Goal: Navigation & Orientation: Understand site structure

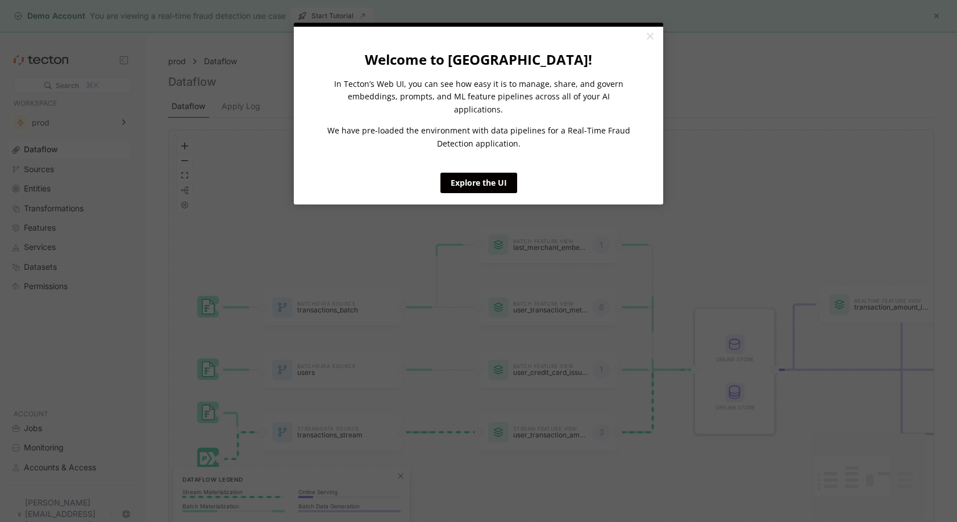
click at [936, 20] on appcues "× Welcome to [GEOGRAPHIC_DATA]! In Tecton’s Web UI, you can see how easy it is …" at bounding box center [478, 261] width 957 height 522
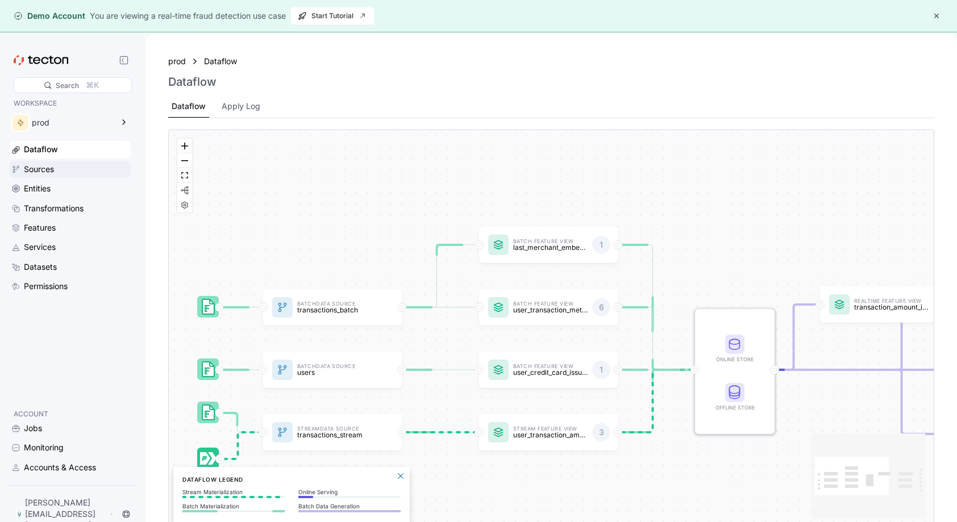
click at [58, 171] on div "Sources" at bounding box center [76, 169] width 105 height 12
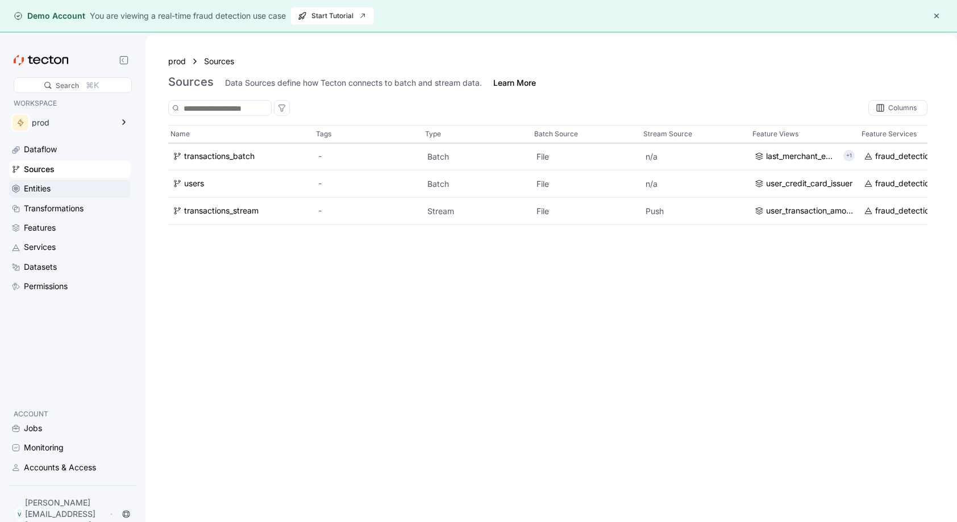
click at [45, 189] on div "Entities" at bounding box center [37, 188] width 27 height 12
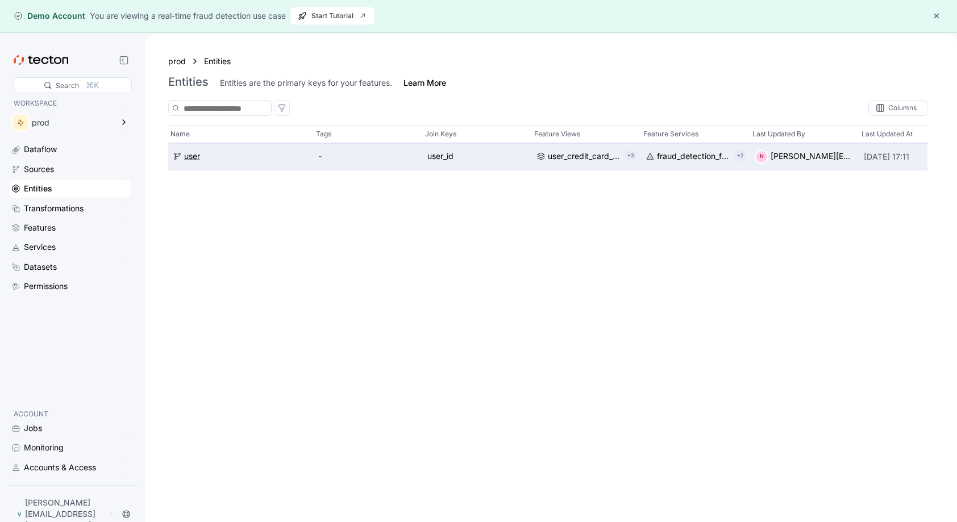
click at [187, 157] on div "user" at bounding box center [192, 157] width 16 height 12
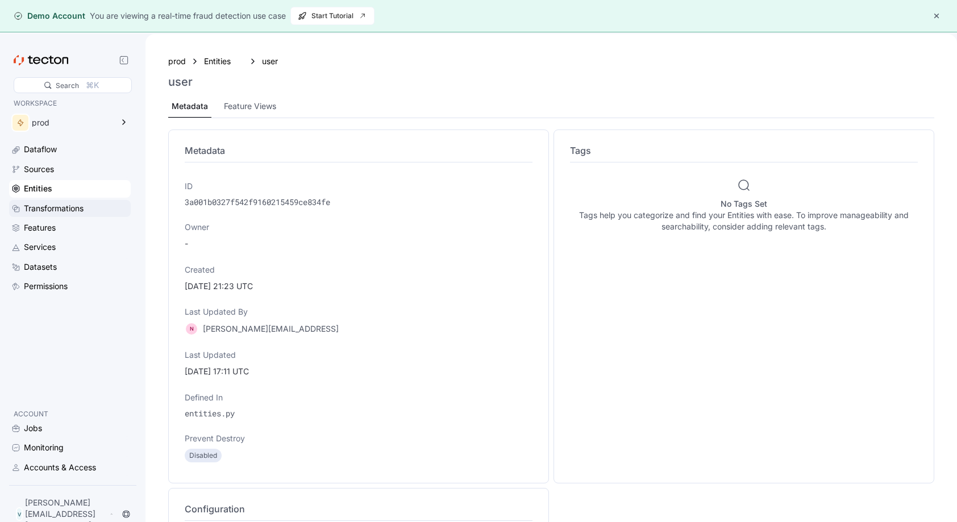
click at [39, 208] on div "Transformations" at bounding box center [54, 208] width 60 height 12
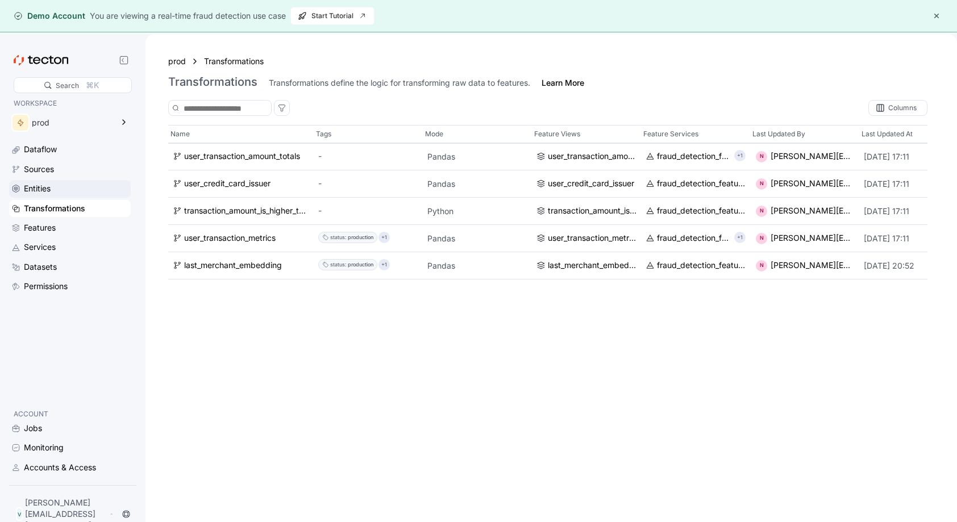
click at [39, 191] on div "Entities" at bounding box center [37, 188] width 27 height 12
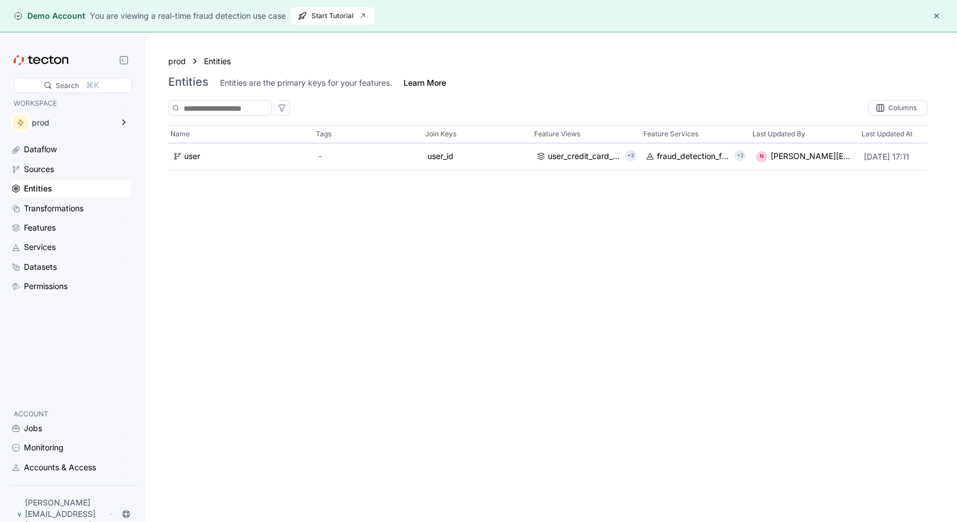
click at [55, 160] on div "Dataflow Sources Entities Transformations Features Services Datasets Permissions" at bounding box center [70, 218] width 122 height 154
click at [34, 435] on div "Jobs" at bounding box center [33, 428] width 18 height 12
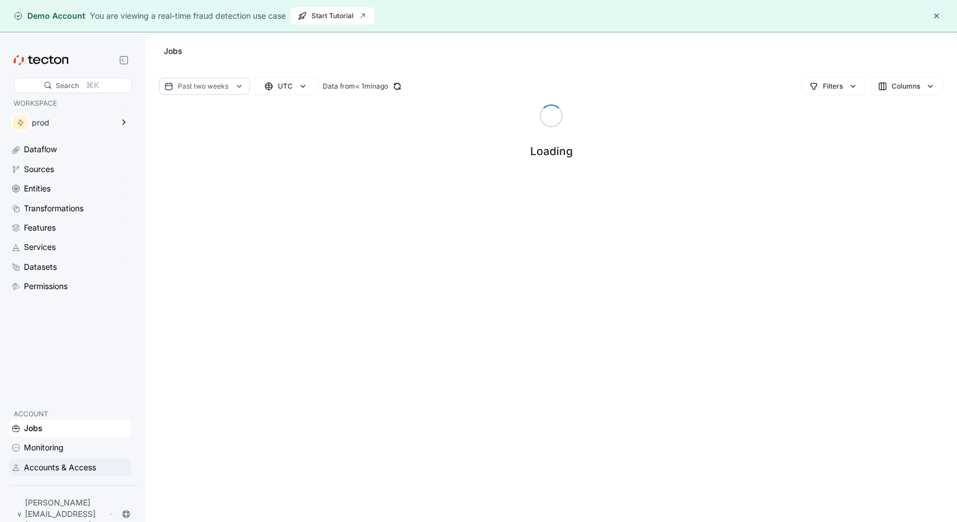
click at [49, 474] on div "Accounts & Access" at bounding box center [60, 467] width 72 height 12
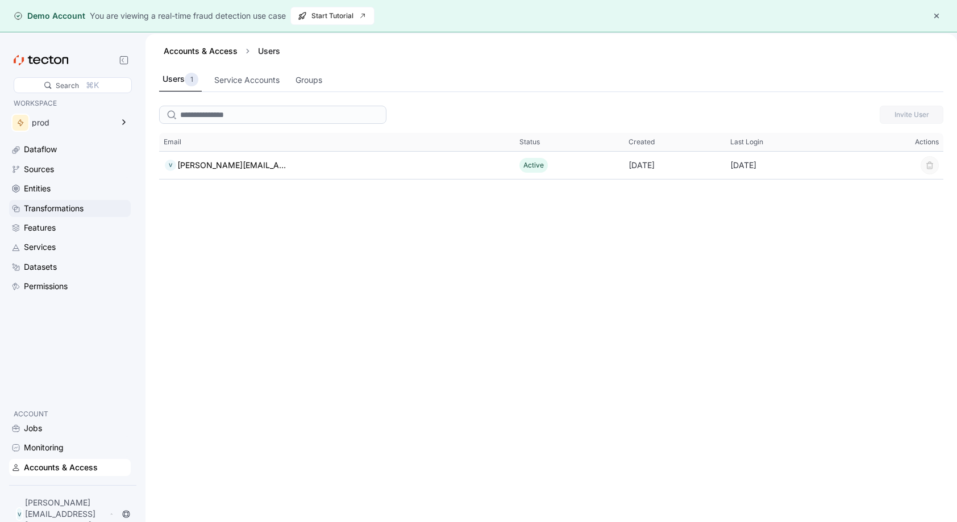
click at [87, 209] on div "Transformations" at bounding box center [76, 208] width 105 height 12
